Goal: Find specific page/section: Find specific page/section

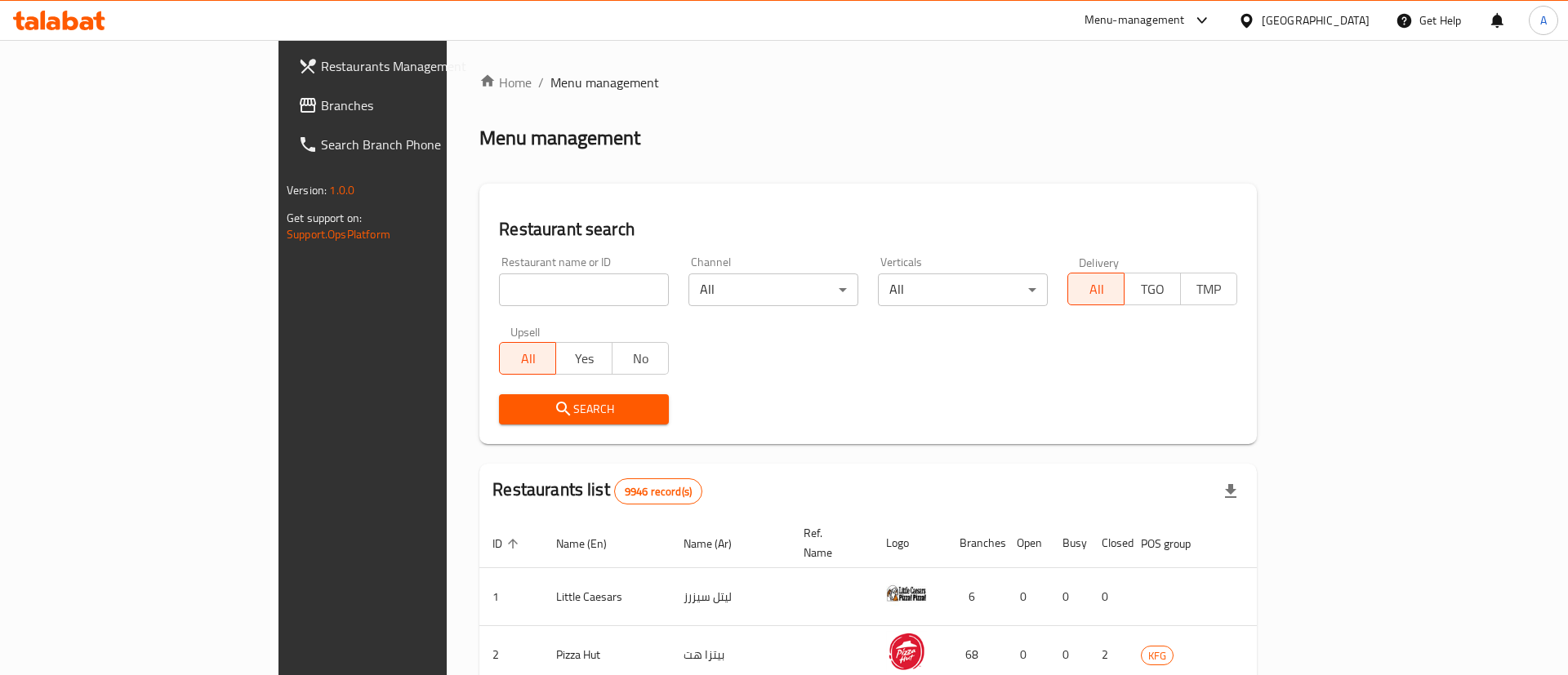
click at [517, 295] on input "search" at bounding box center [584, 289] width 170 height 32
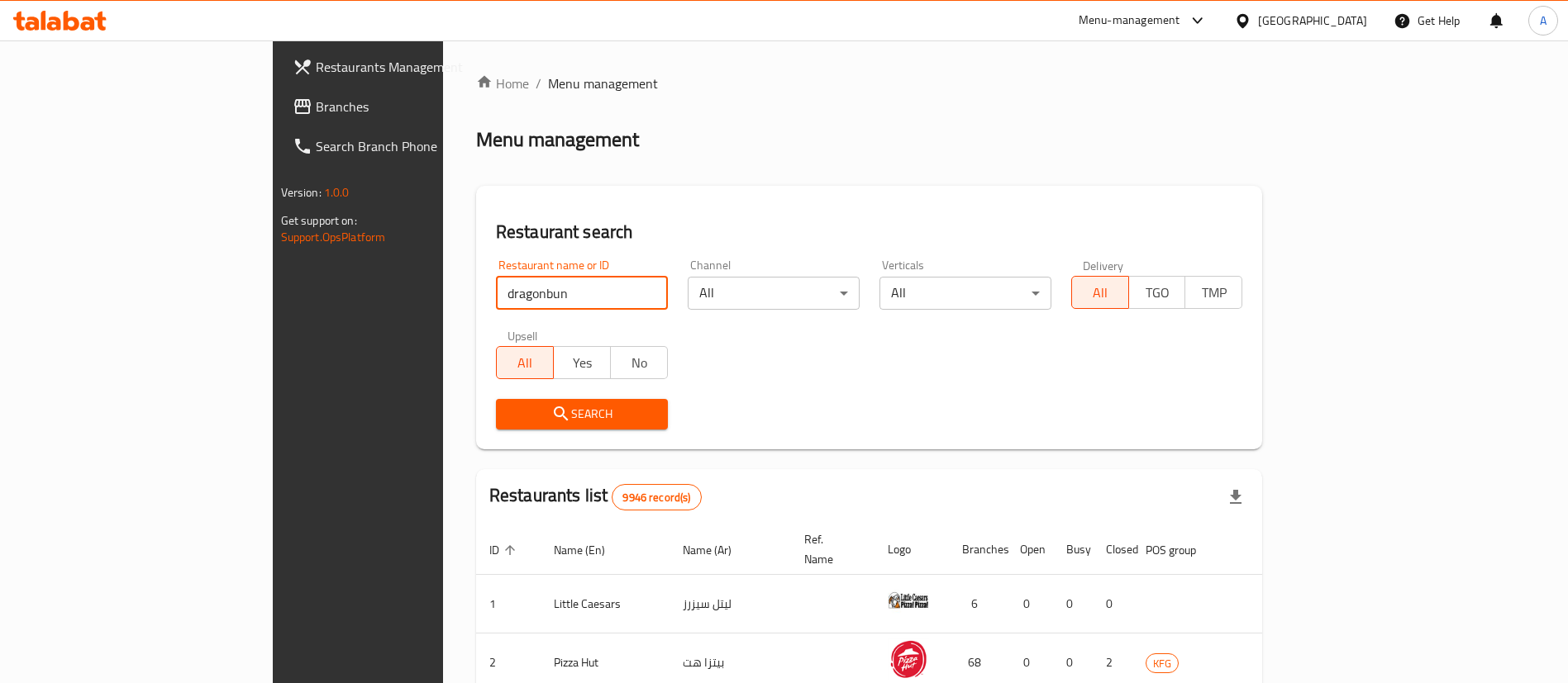
type input "dragonbun"
click button "Search" at bounding box center [582, 414] width 172 height 31
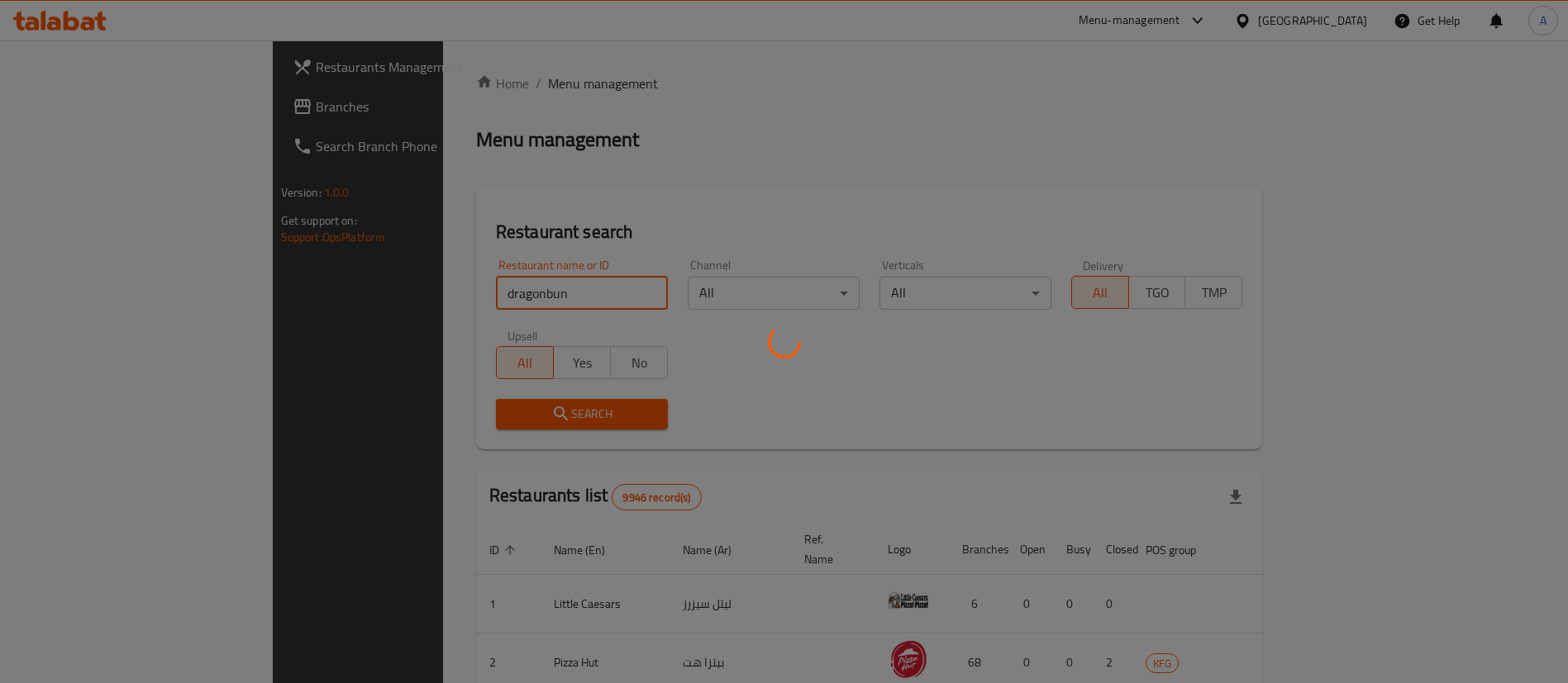
scroll to position [22, 0]
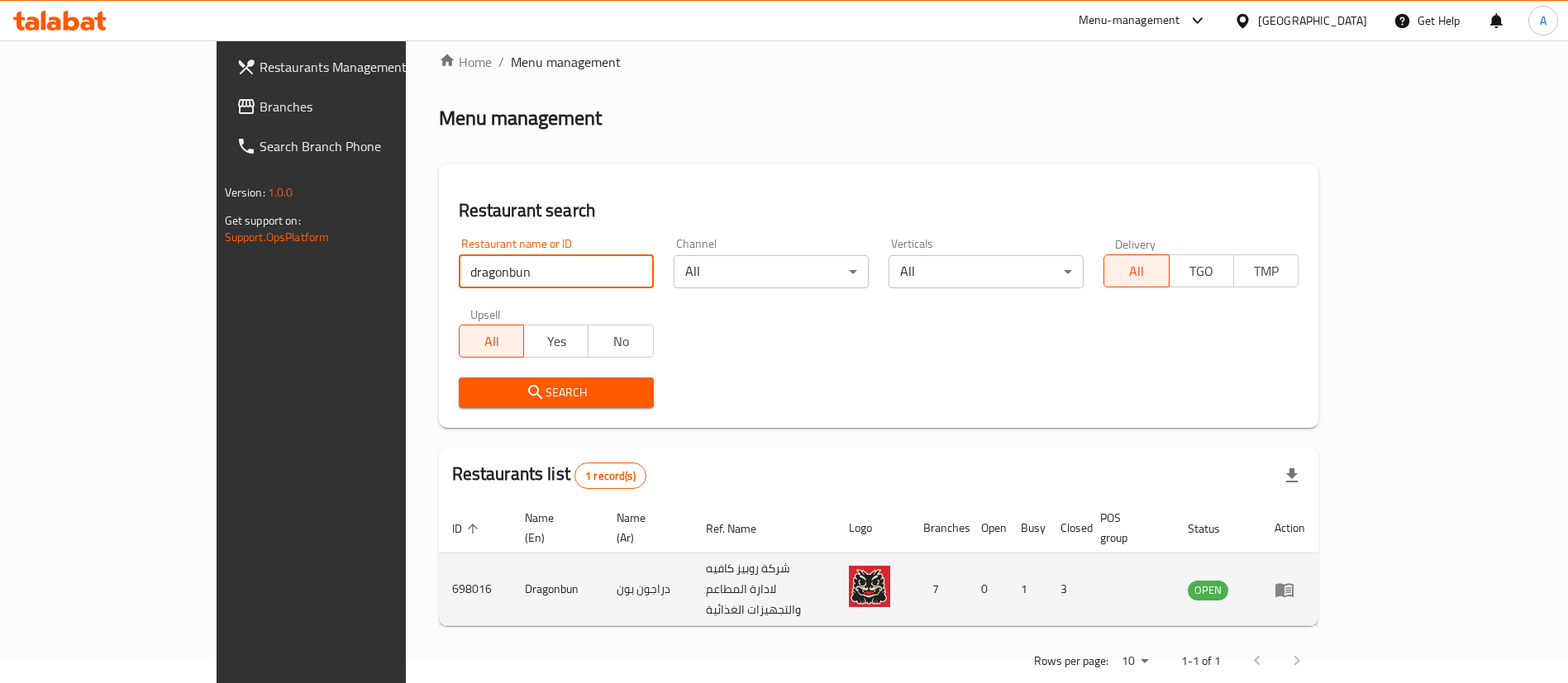
click at [439, 554] on td "698016" at bounding box center [476, 590] width 73 height 73
copy td "698016"
click at [1293, 583] on icon "enhanced table" at bounding box center [1284, 590] width 18 height 14
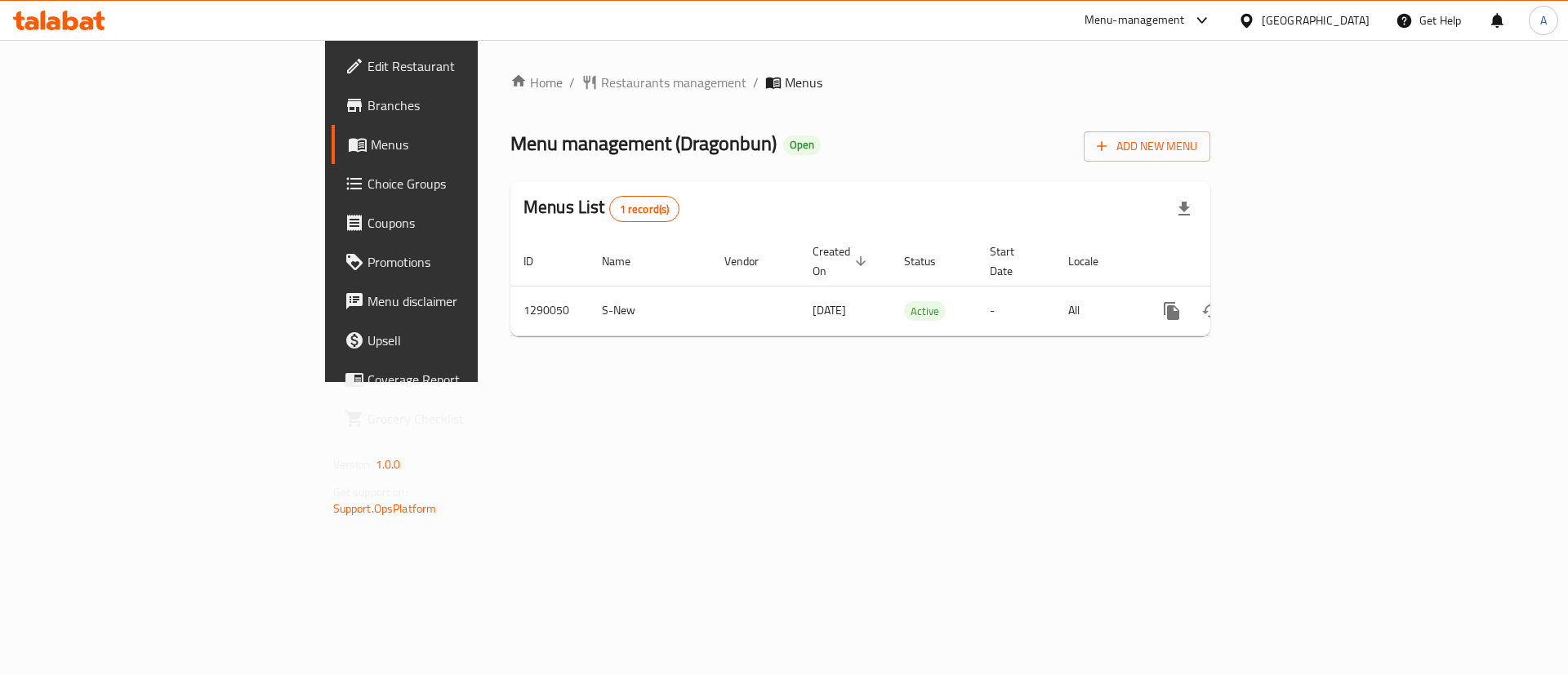
click at [331, 120] on link "Branches" at bounding box center [459, 105] width 256 height 39
